Goal: Task Accomplishment & Management: Complete application form

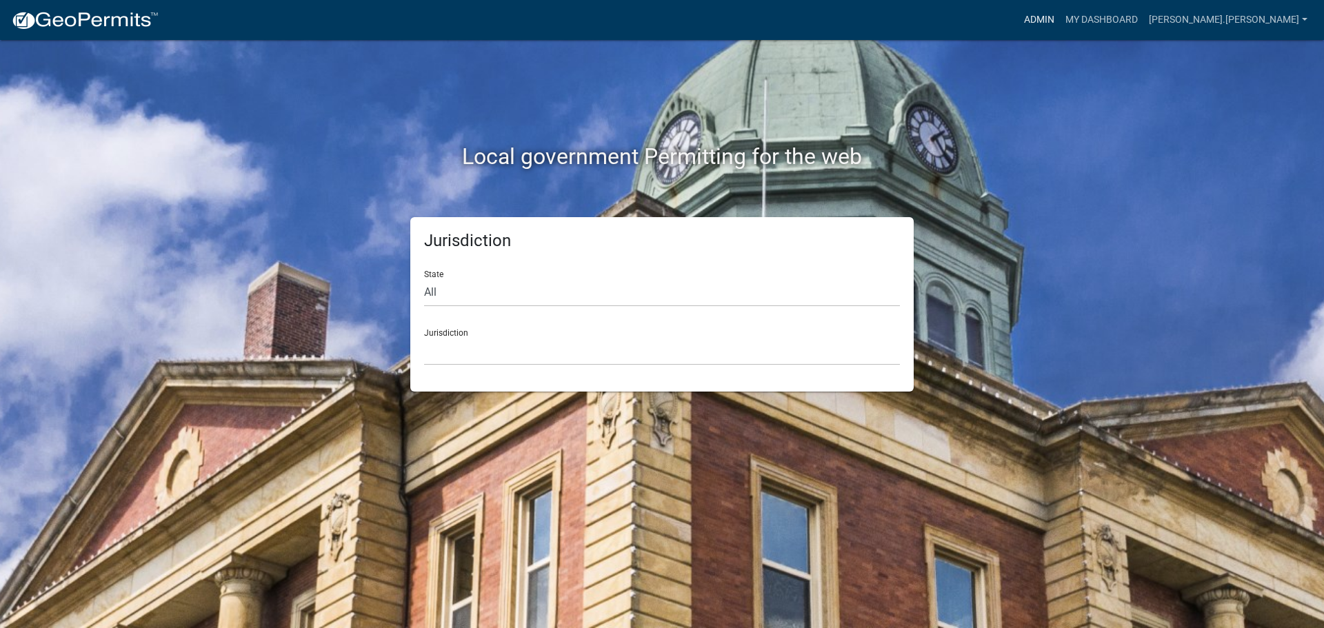
click at [1060, 25] on link "Admin" at bounding box center [1038, 20] width 41 height 26
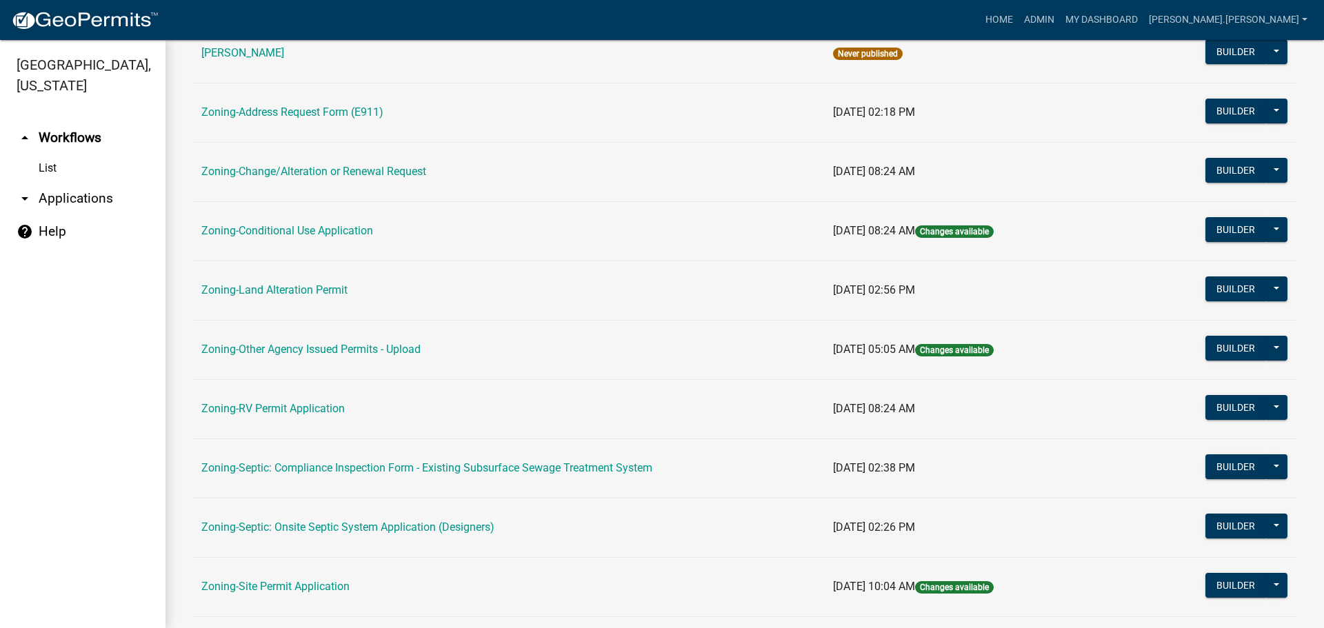
scroll to position [345, 0]
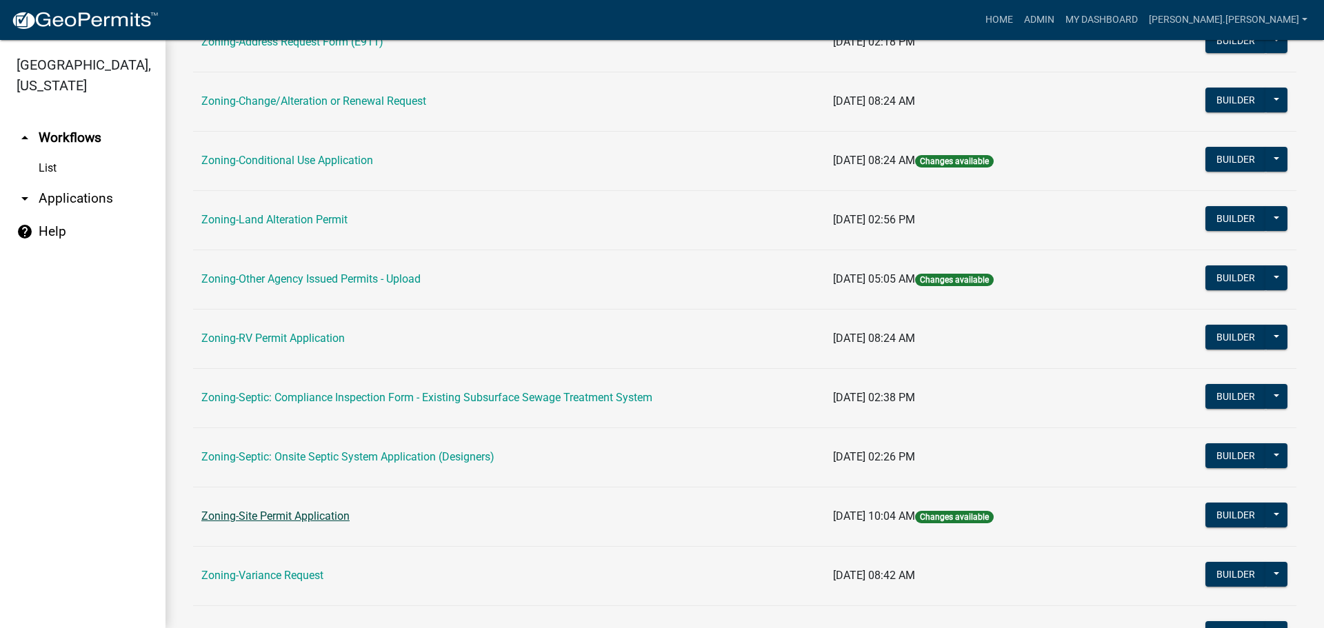
click at [307, 517] on link "Zoning-Site Permit Application" at bounding box center [275, 515] width 148 height 13
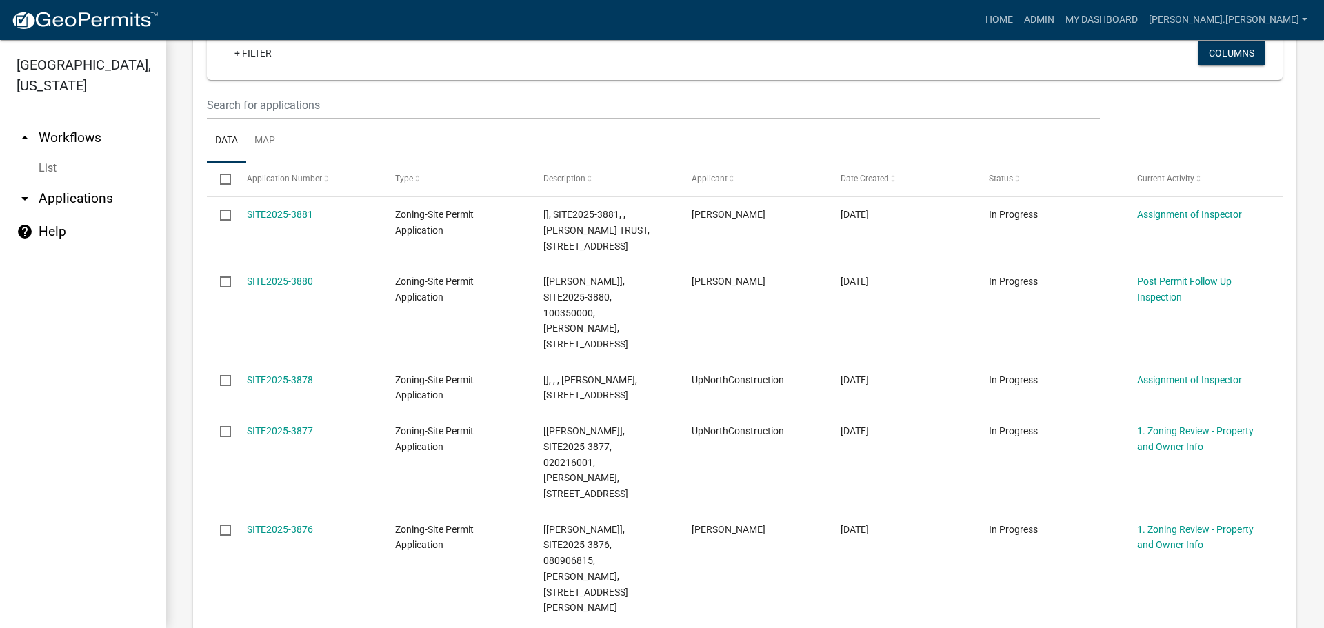
scroll to position [414, 0]
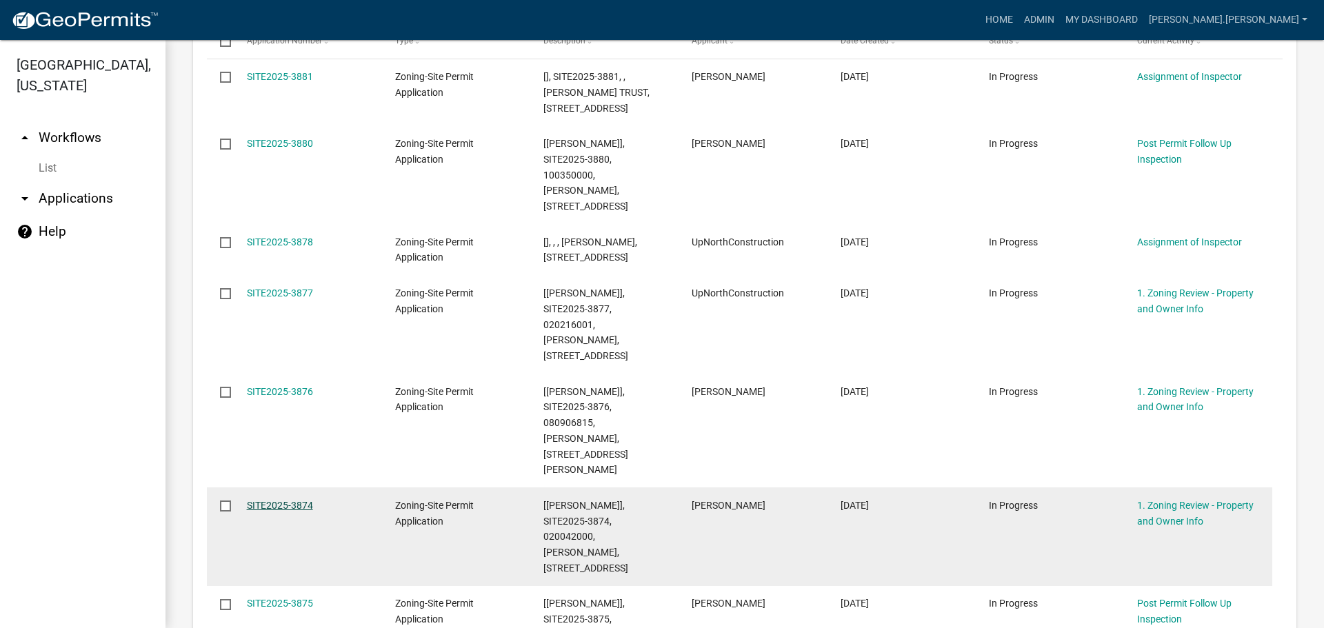
click at [292, 500] on link "SITE2025-3874" at bounding box center [280, 505] width 66 height 11
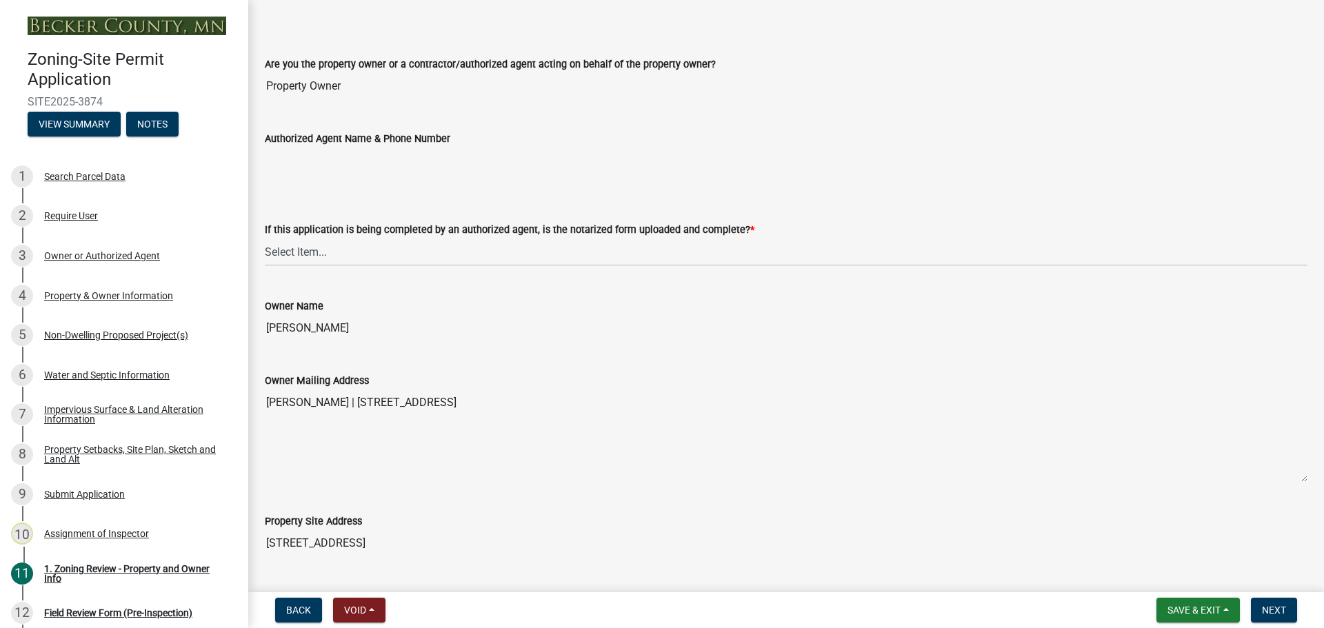
scroll to position [276, 0]
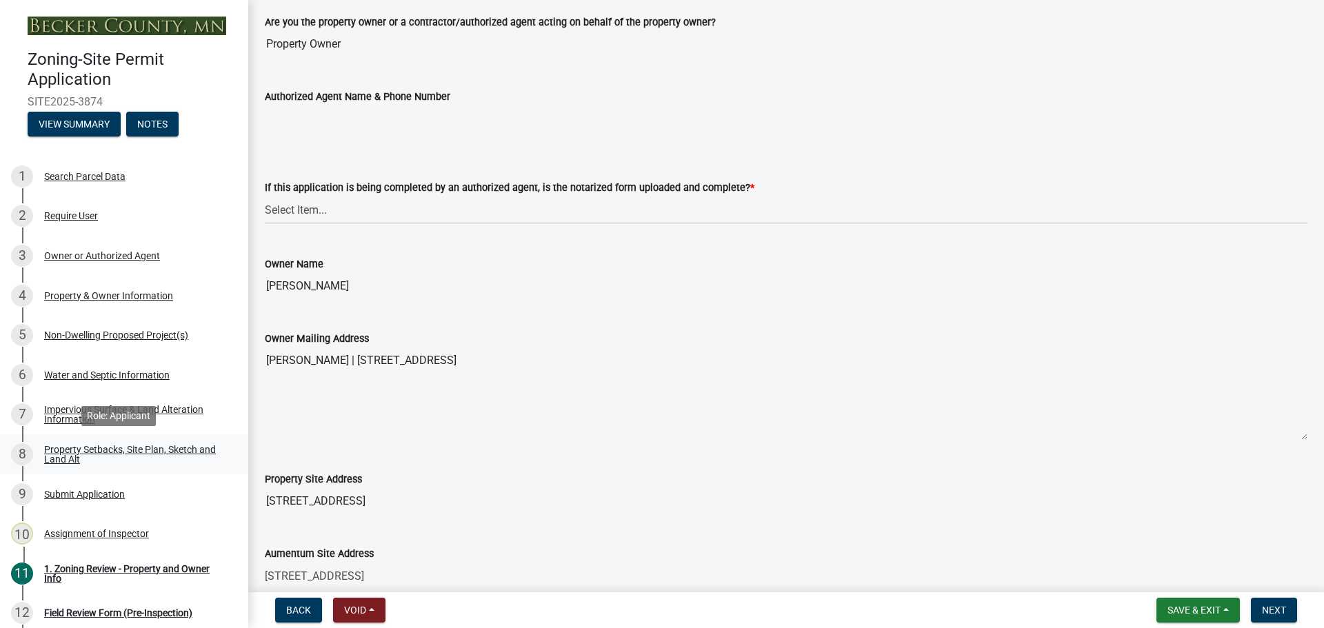
click at [185, 447] on div "Property Setbacks, Site Plan, Sketch and Land Alt" at bounding box center [135, 454] width 182 height 19
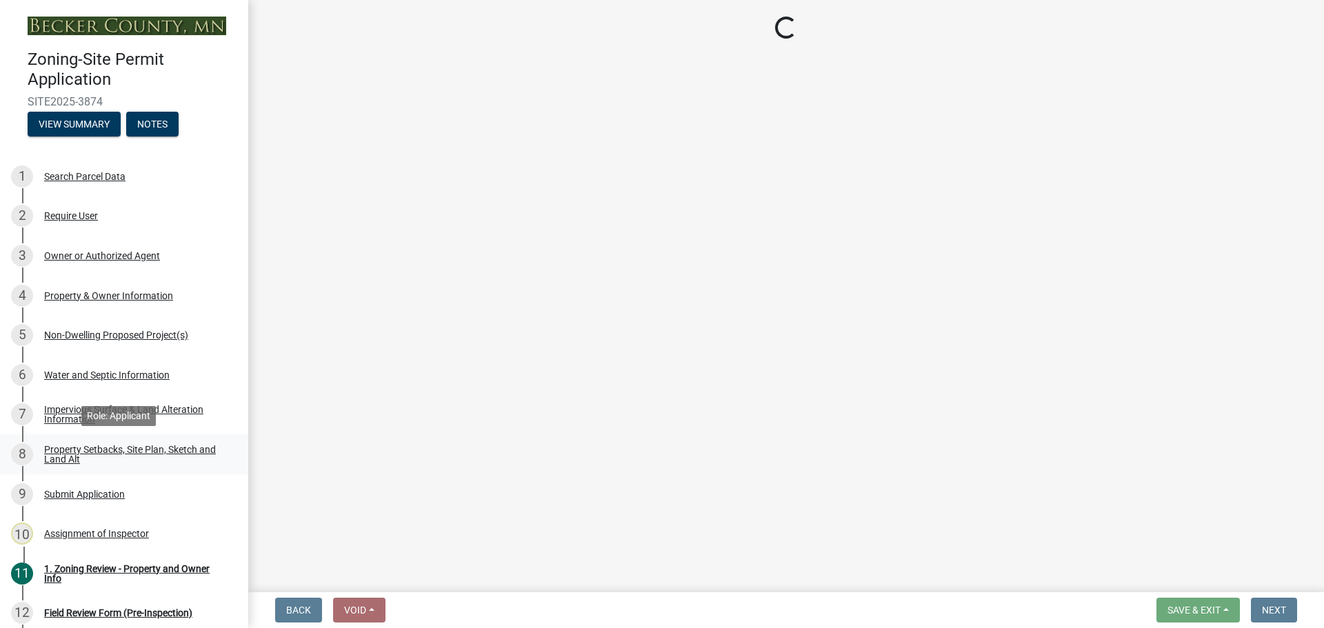
scroll to position [0, 0]
select select "7b13c63f-e699-4112-b373-98fbd28ec536"
select select "c7aae9b6-2e30-4167-a704-1302bb4af63b"
select select "fd58f24c-a096-4195-863e-b494ea1fd324"
select select "12f785fb-c378-4b18-841c-21c73dc99083"
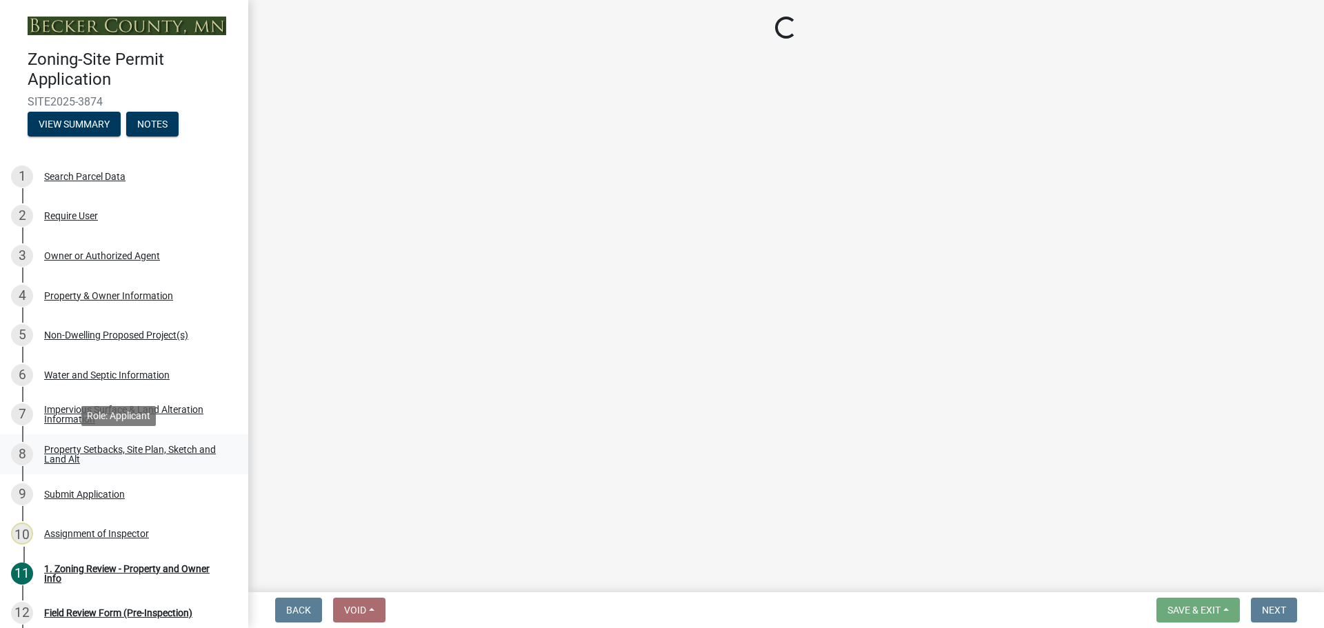
select select "12da6293-5841-4f5c-bd92-3658833964cd"
select select "27b2a8b4-abf6-463e-8c0c-7c5d2b4fe26f"
select select "5ad4ab64-b44e-481c-9000-9e5907aa74e1"
select select "a96800da-4e88-4c62-b1ff-2cd17f9e3346"
select select "c8b8ea71-7088-4e87-a493-7bc88cc2835b"
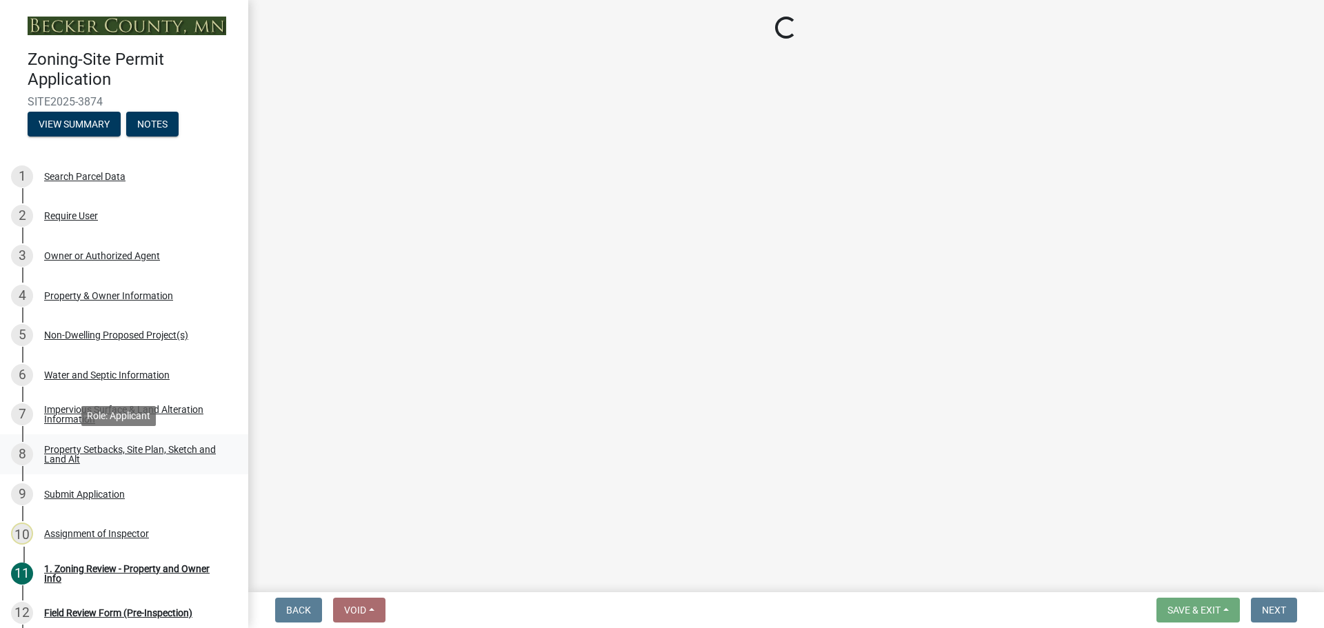
select select "133211ff-91ce-4a0a-9235-b48a7e2069a0"
select select "4421853d-5e11-4b64-95ec-6c47066881cc"
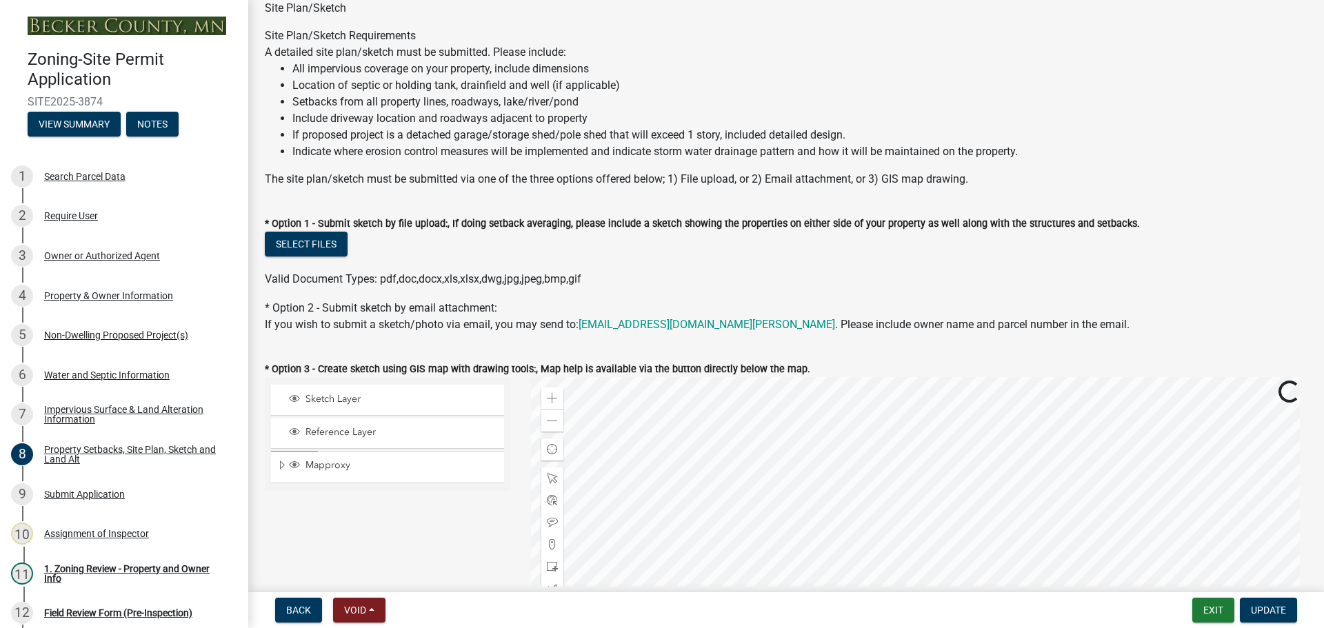
scroll to position [276, 0]
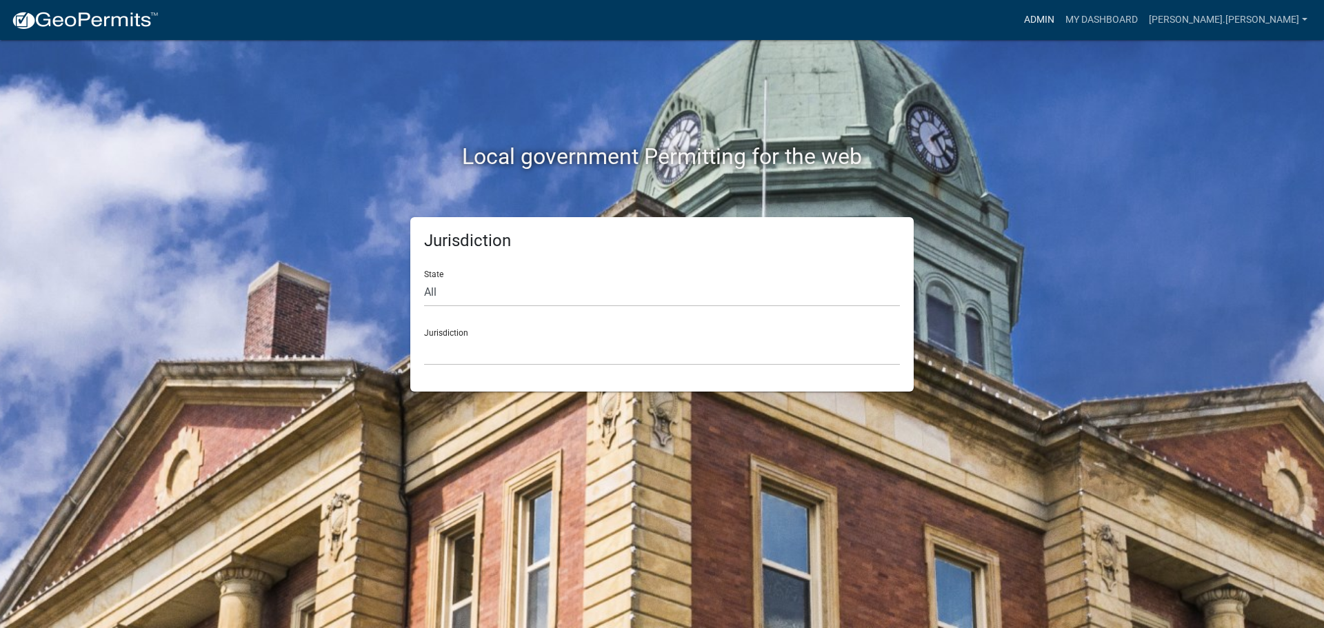
click at [1060, 18] on link "Admin" at bounding box center [1038, 20] width 41 height 26
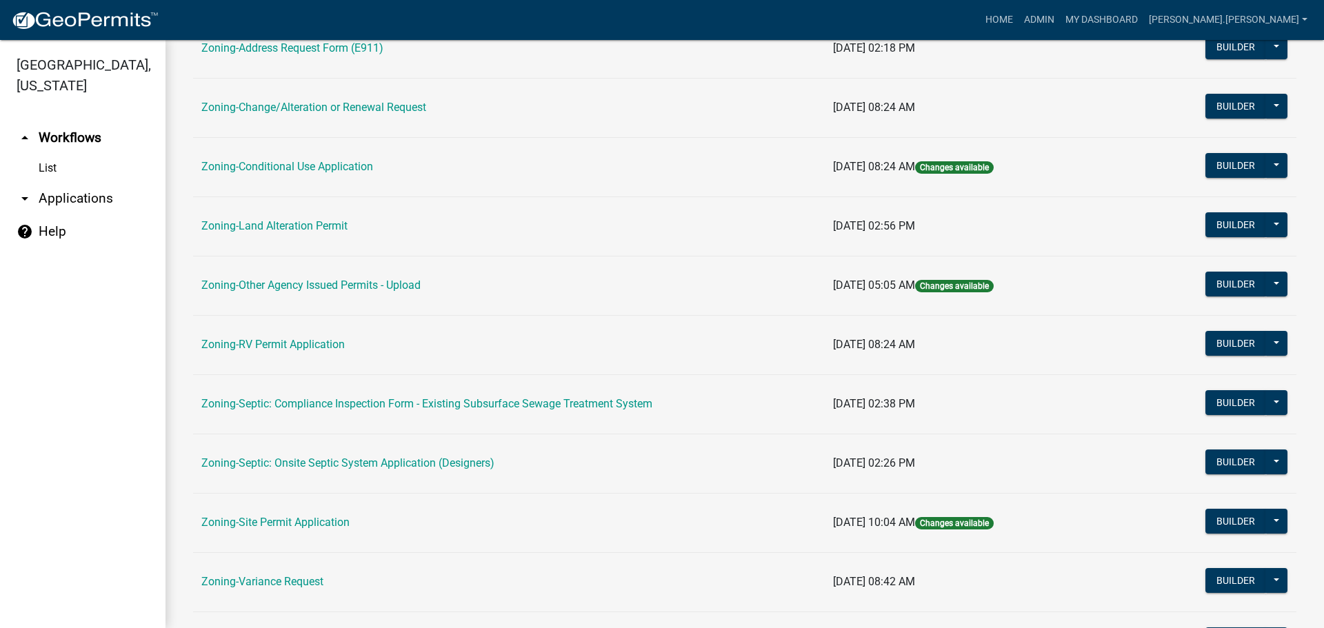
scroll to position [420, 0]
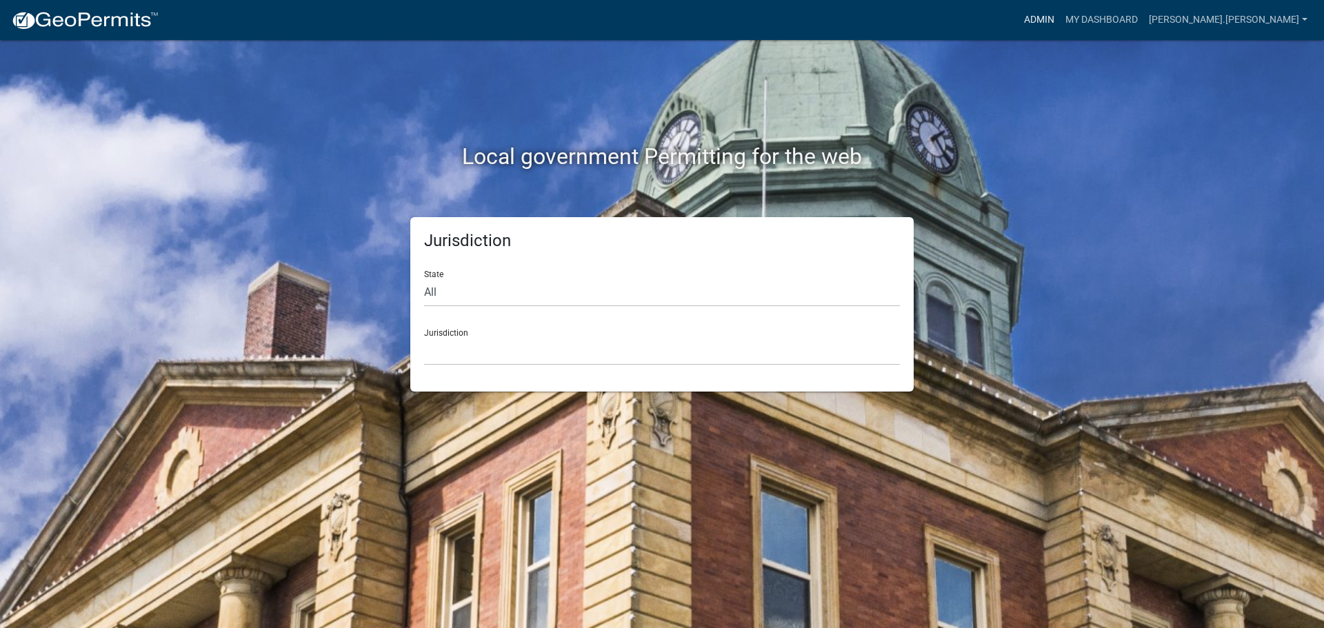
click at [1060, 25] on link "Admin" at bounding box center [1038, 20] width 41 height 26
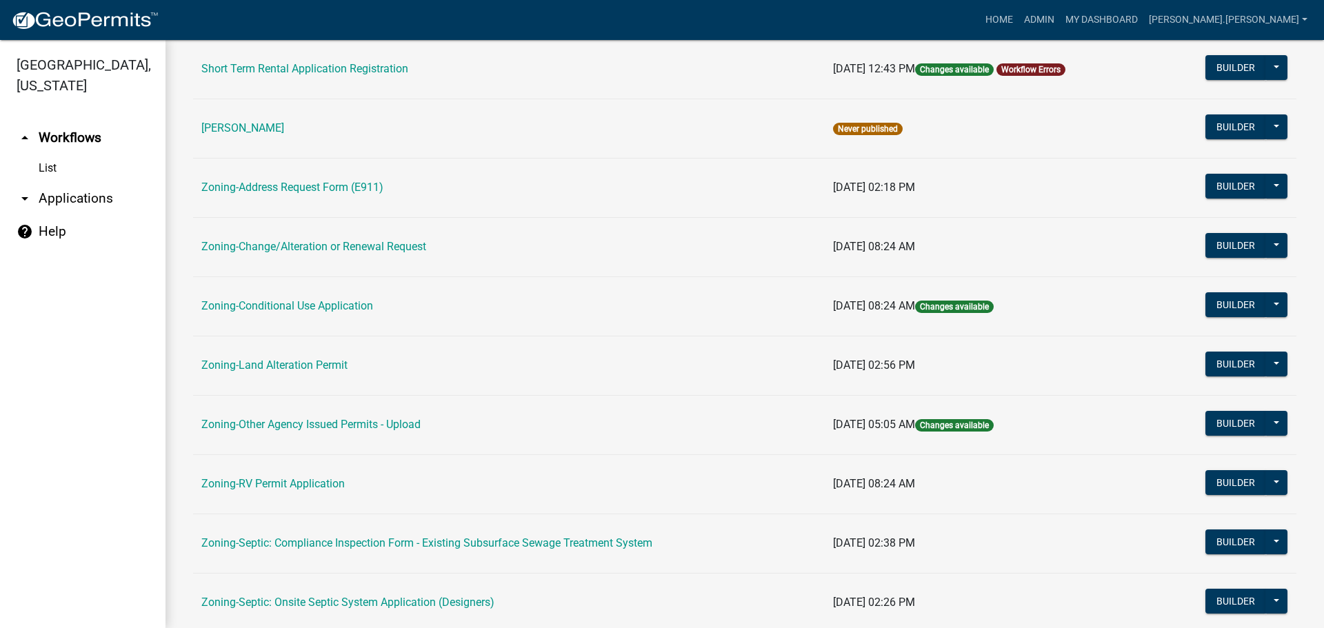
scroll to position [414, 0]
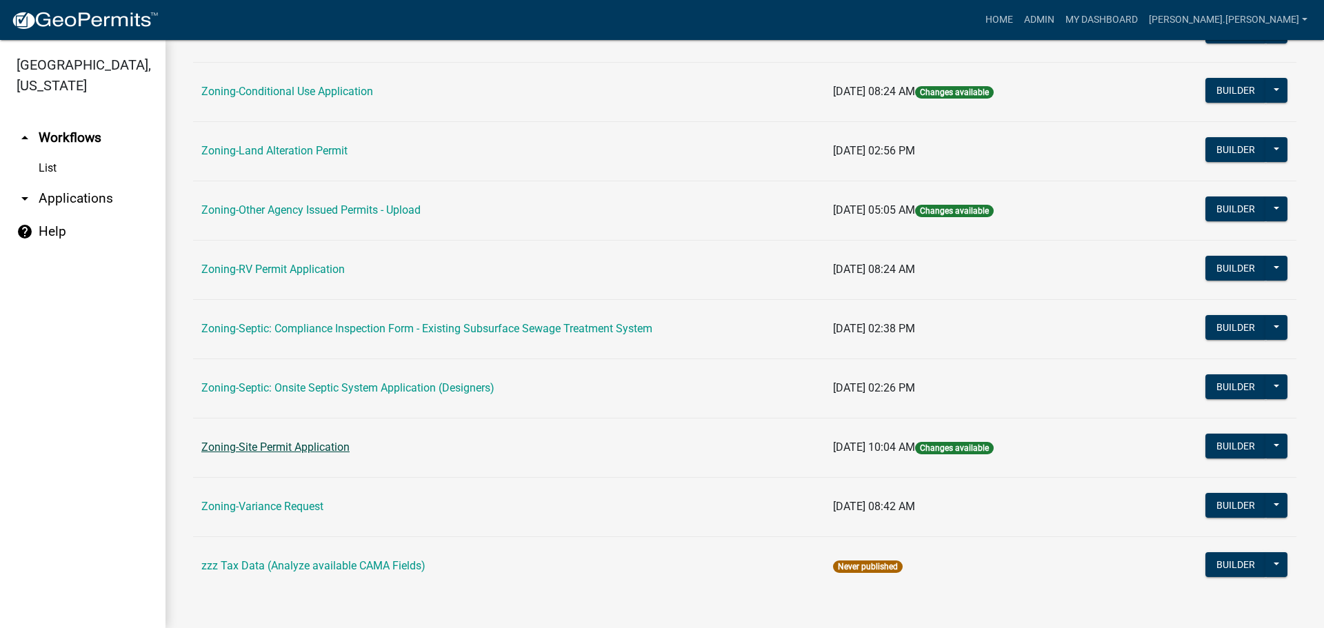
click at [301, 447] on link "Zoning-Site Permit Application" at bounding box center [275, 447] width 148 height 13
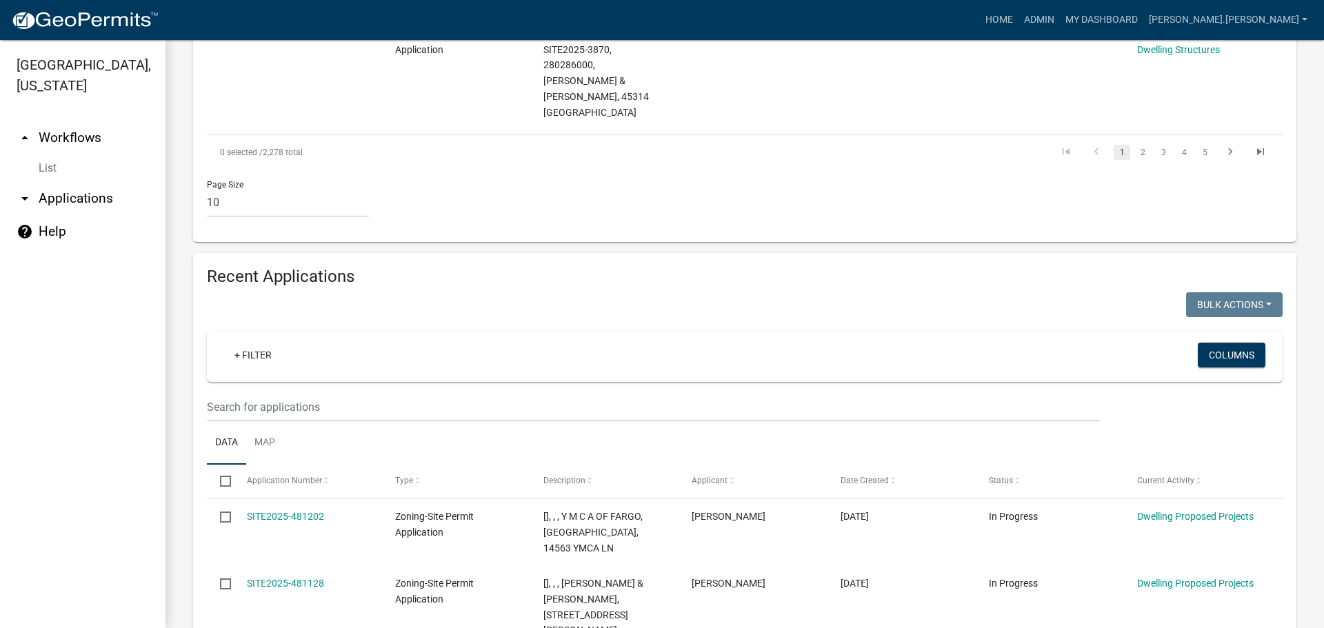
scroll to position [1133, 0]
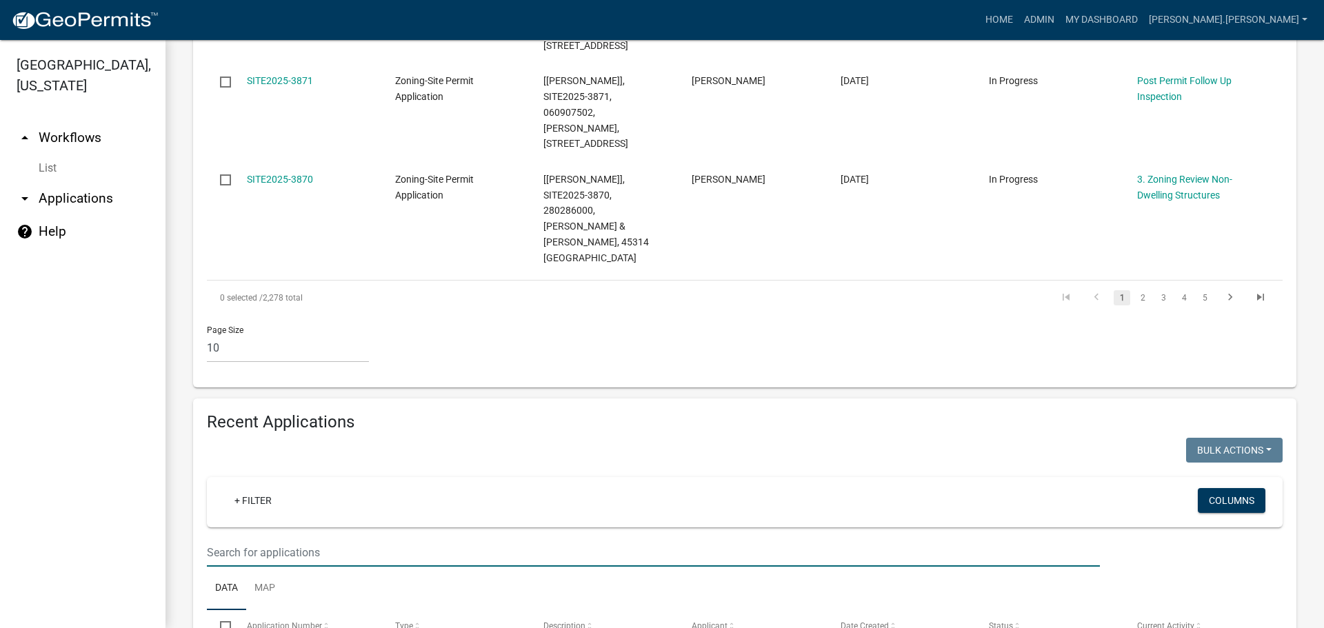
click at [343, 538] on input "text" at bounding box center [653, 552] width 893 height 28
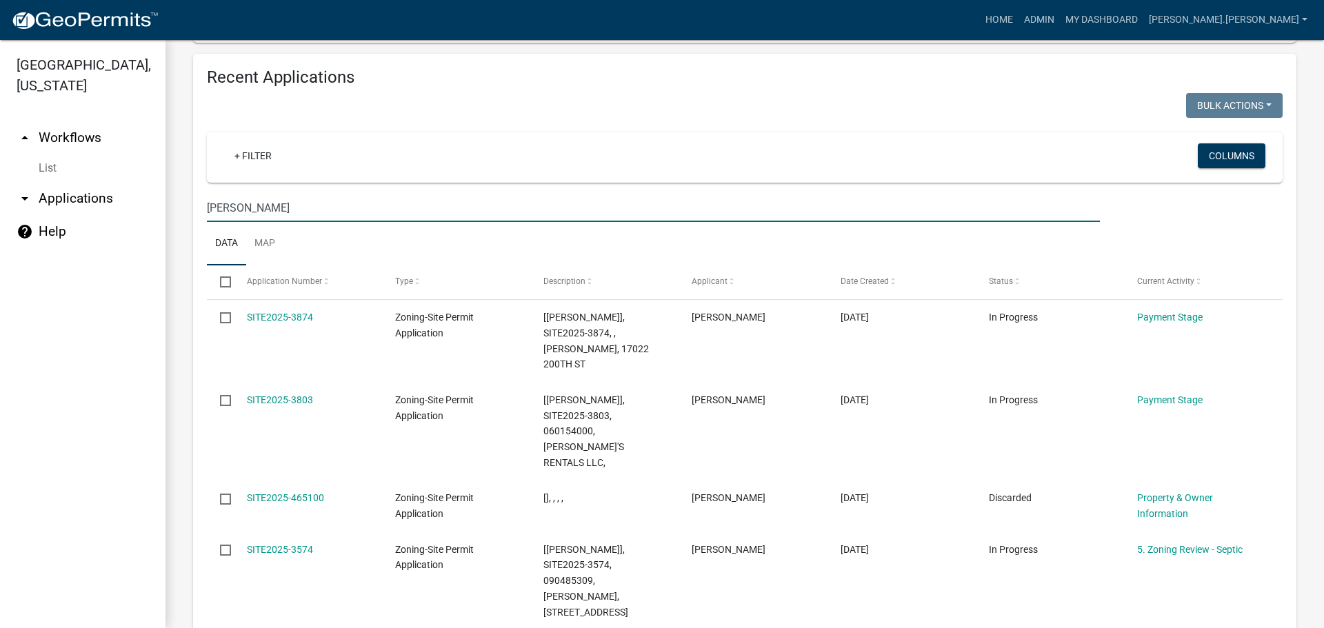
scroll to position [1202, 0]
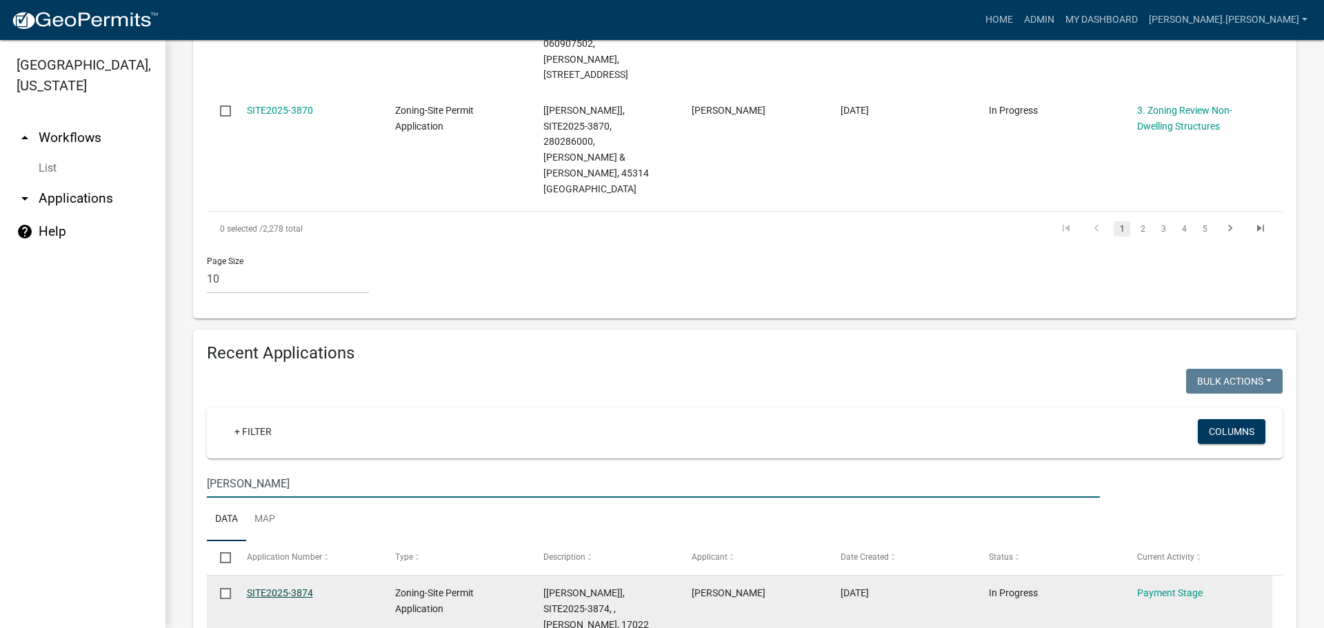
type input "paula"
click at [280, 587] on link "SITE2025-3874" at bounding box center [280, 592] width 66 height 11
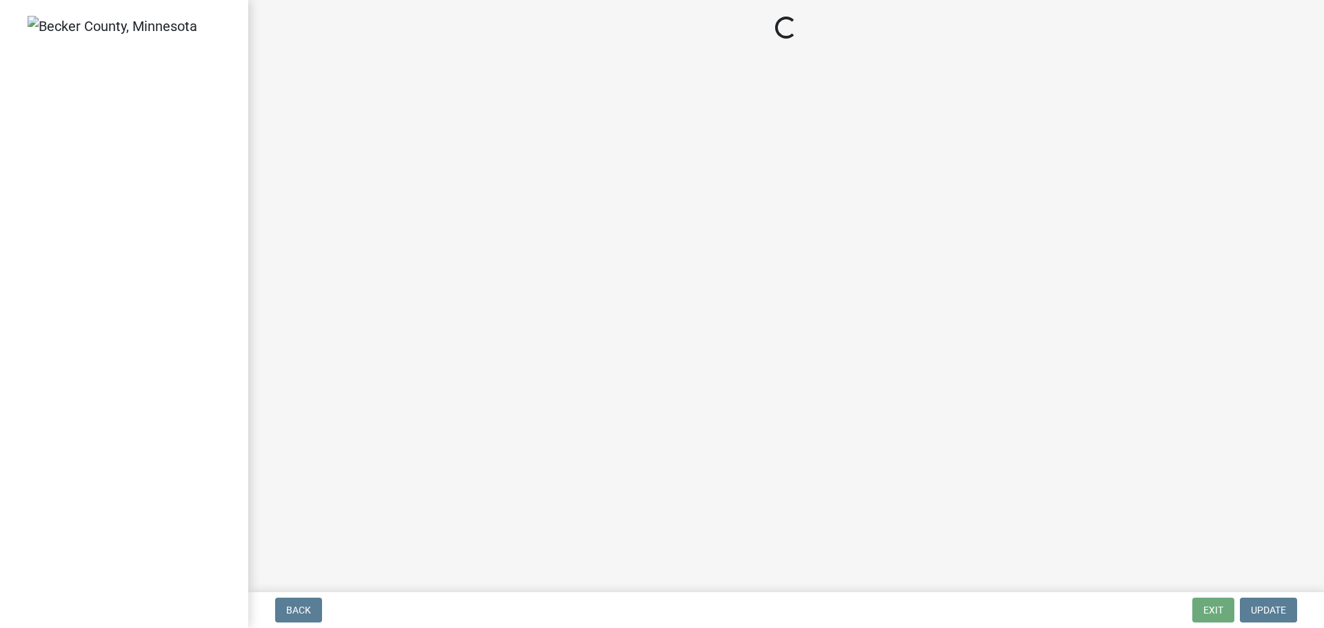
select select "3: 3"
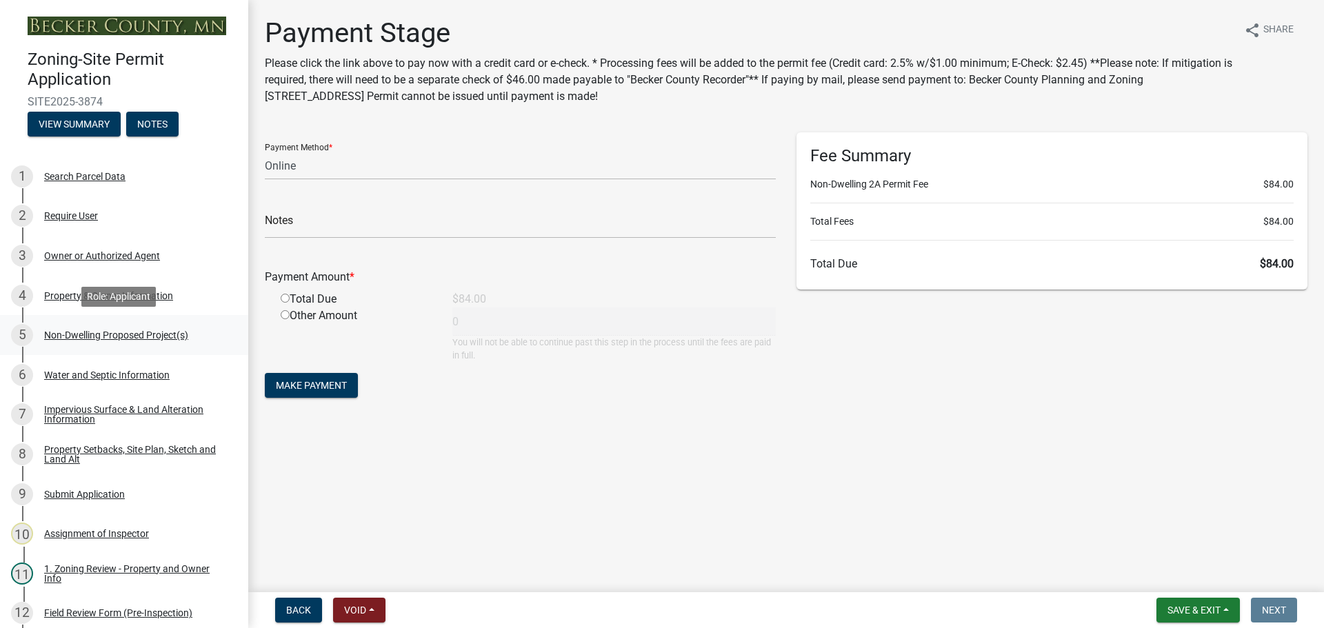
click at [108, 333] on div "Non-Dwelling Proposed Project(s)" at bounding box center [116, 335] width 144 height 10
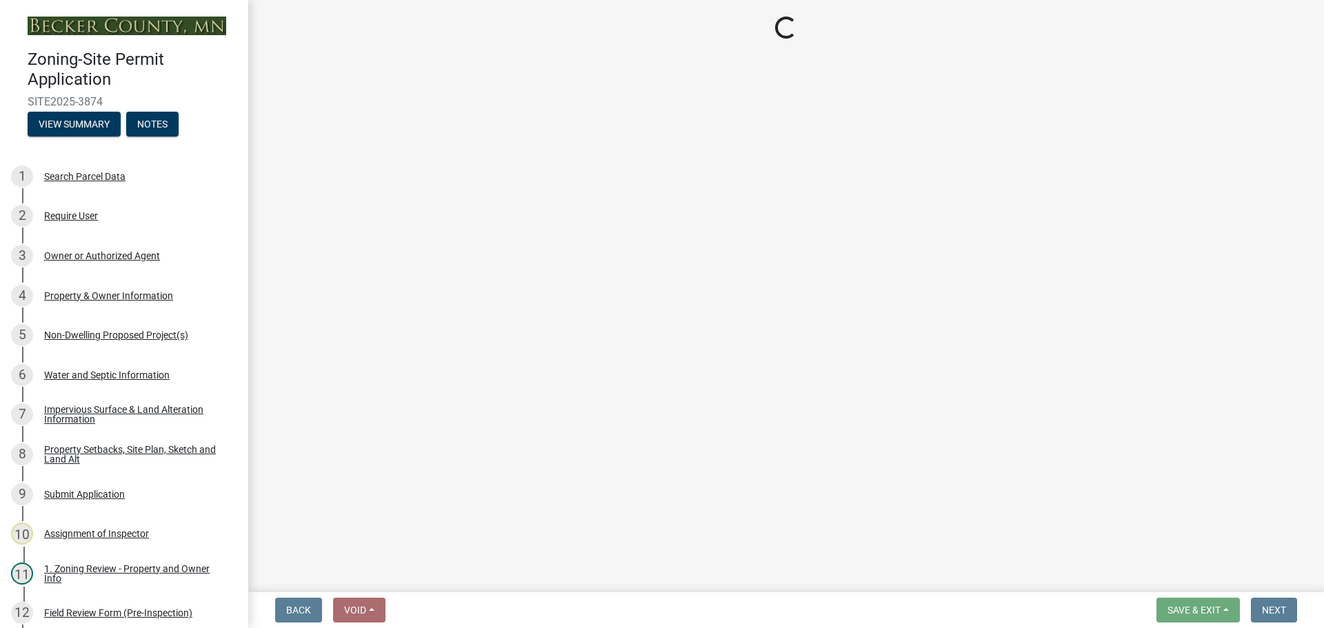
select select "97c48b8f-5b3b-4eb5-baa1-64080d5416e1"
select select "3a2d96d3-fd69-4ed9-bae4-7a5aa03a7e58"
select select "6094bfe3-a997-46d7-8224-ceb3abf7e49e"
select select "ae391dbd-f41d-43ca-bdf1-092bd9136923"
select select "258cbdbc-8629-455d-9fed-6a57bf82144e"
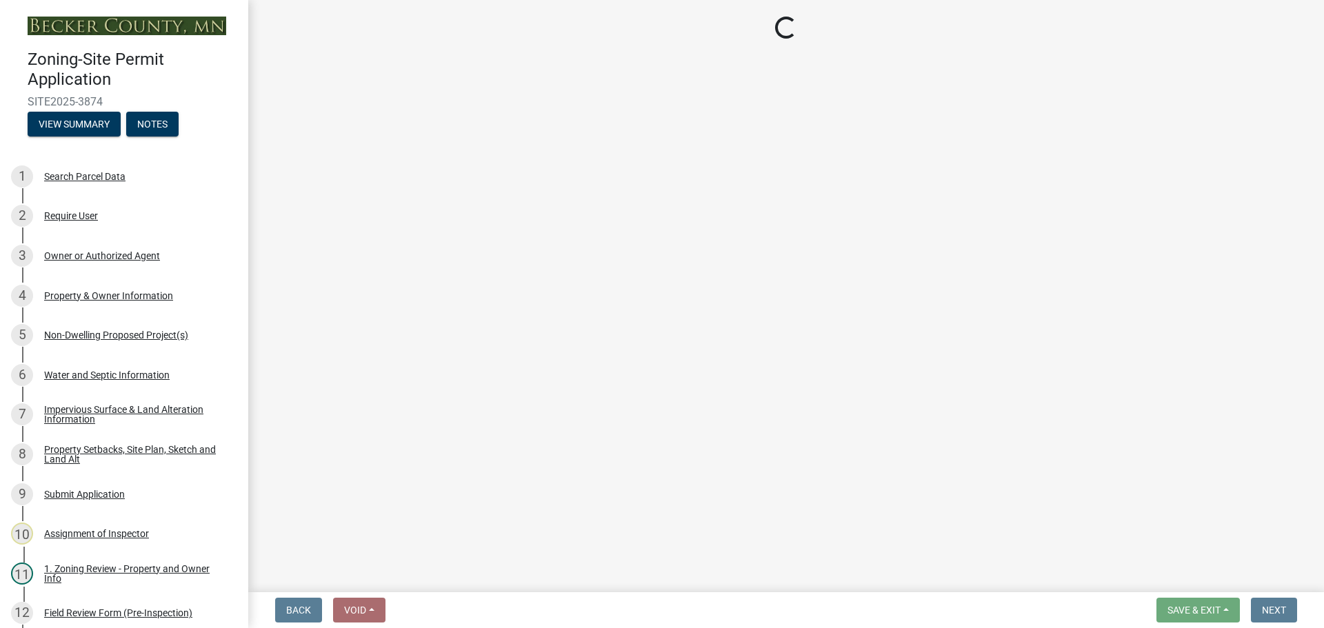
select select "a9a8393f-3c28-47b8-b6d9-84c94641c3fc"
